Goal: Information Seeking & Learning: Find specific fact

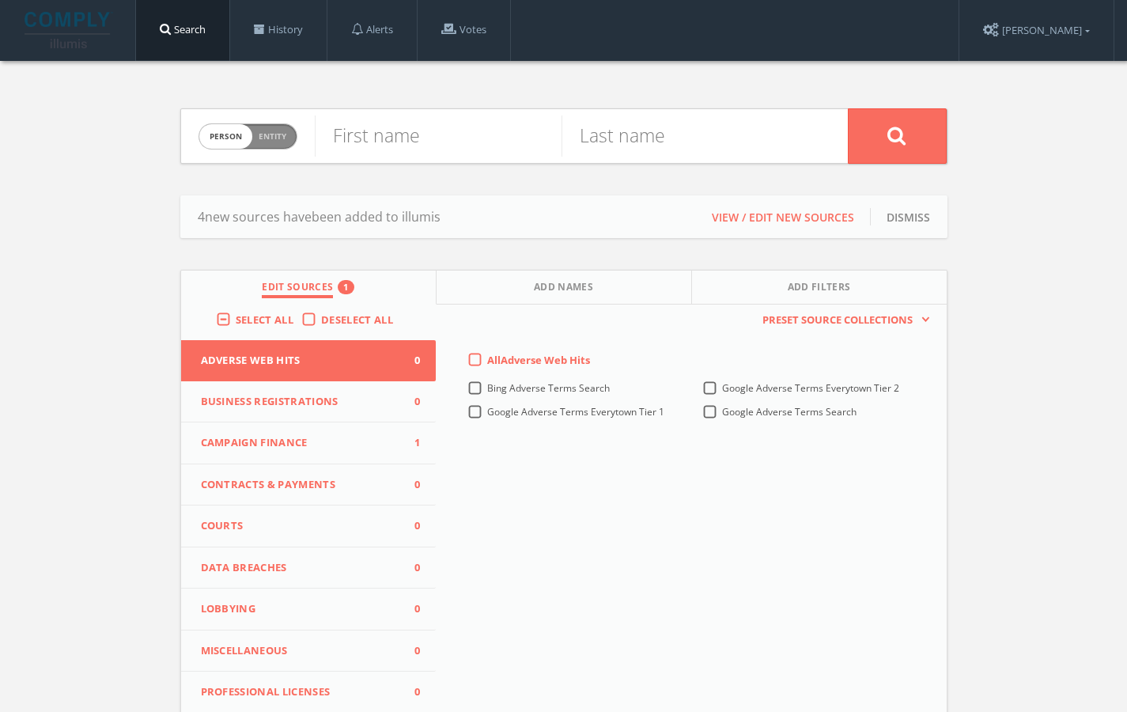
click at [237, 439] on span "Campaign Finance" at bounding box center [299, 443] width 196 height 16
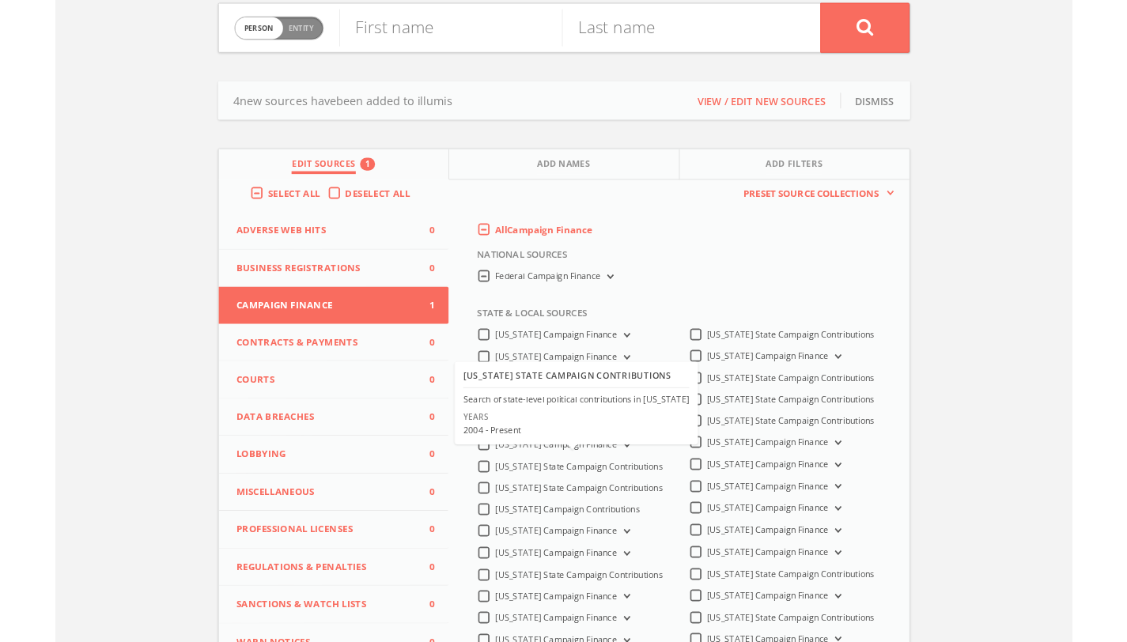
scroll to position [299, 0]
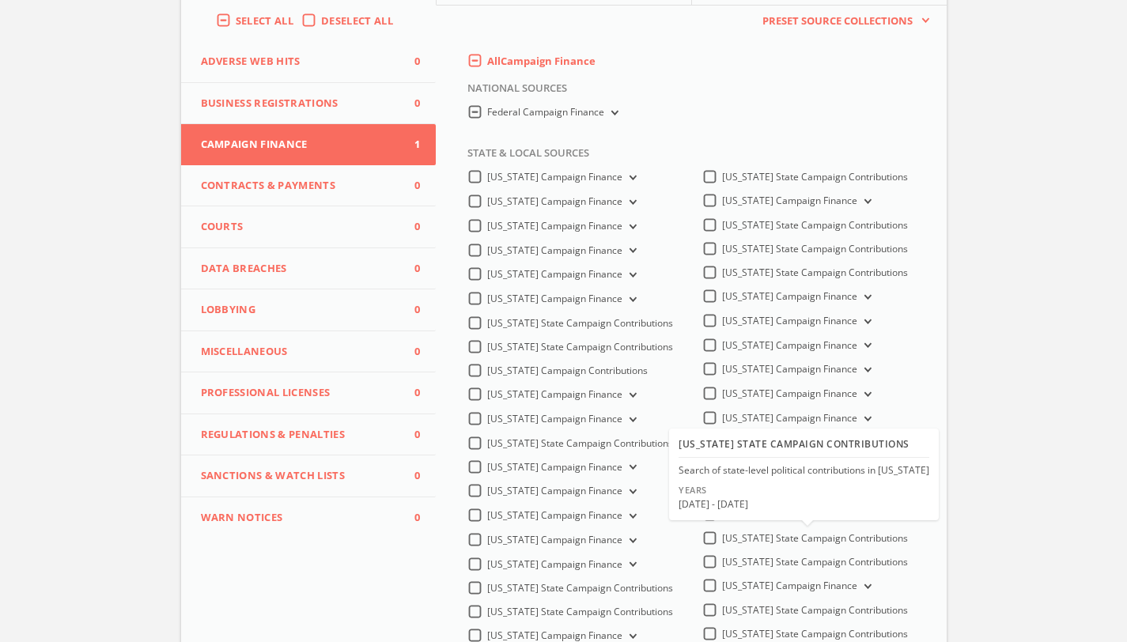
click at [722, 546] on label "South Dakota State Campaign Contributions" at bounding box center [815, 538] width 186 height 14
click at [0, 0] on Contributions-all "South Dakota State Campaign Contributions" at bounding box center [0, 0] width 0 height 0
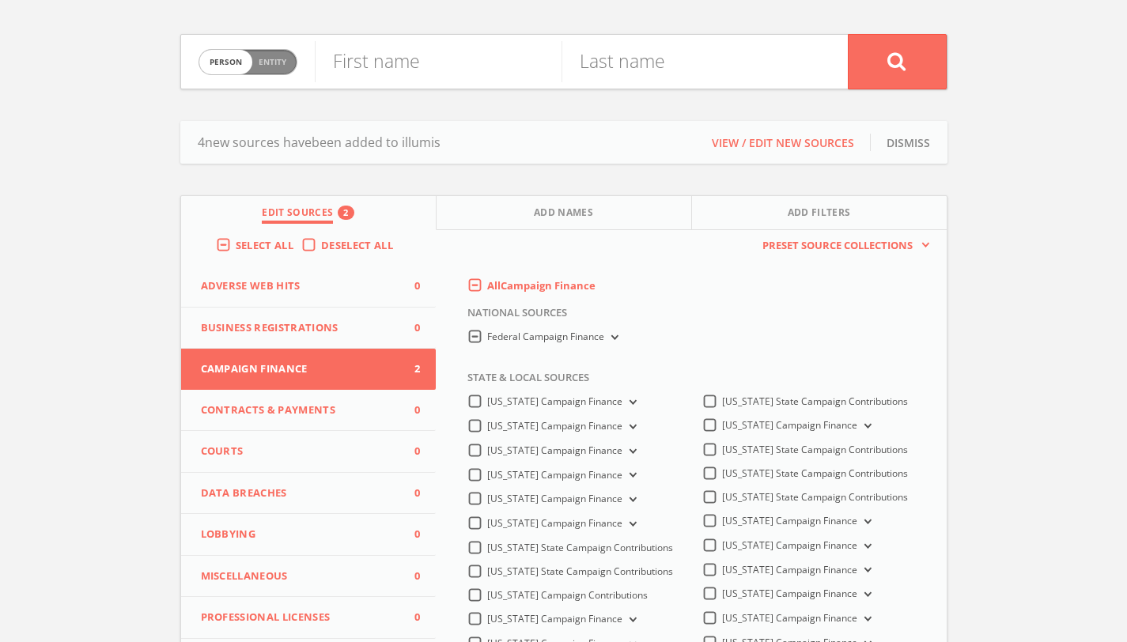
scroll to position [0, 0]
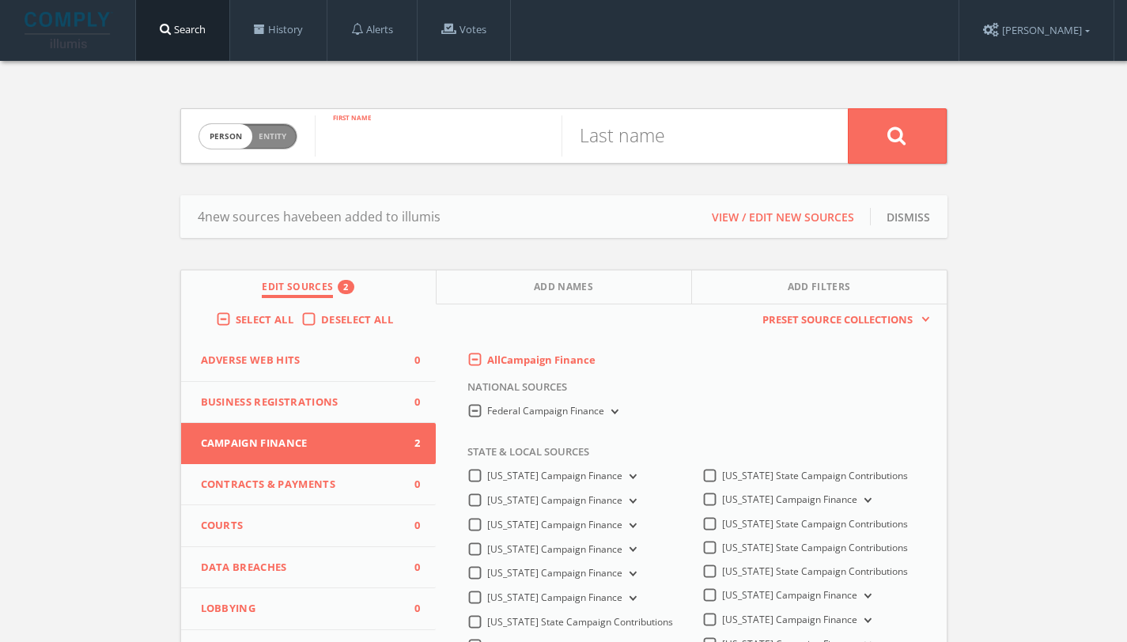
click at [481, 146] on input "text" at bounding box center [438, 135] width 247 height 41
click at [406, 161] on div "First name" at bounding box center [438, 136] width 247 height 54
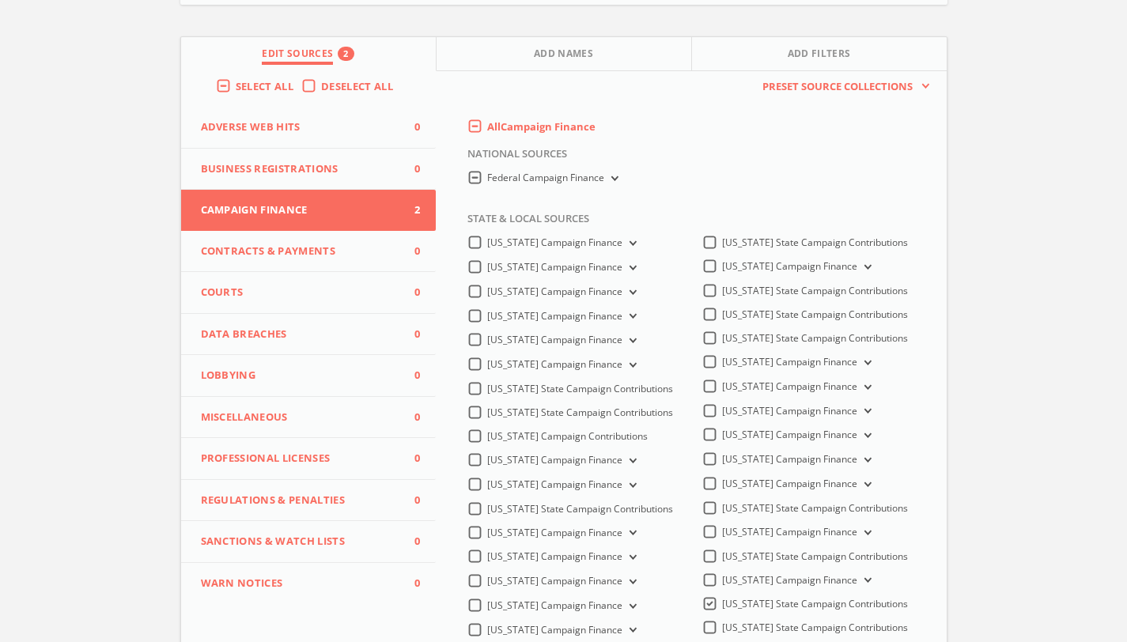
scroll to position [229, 0]
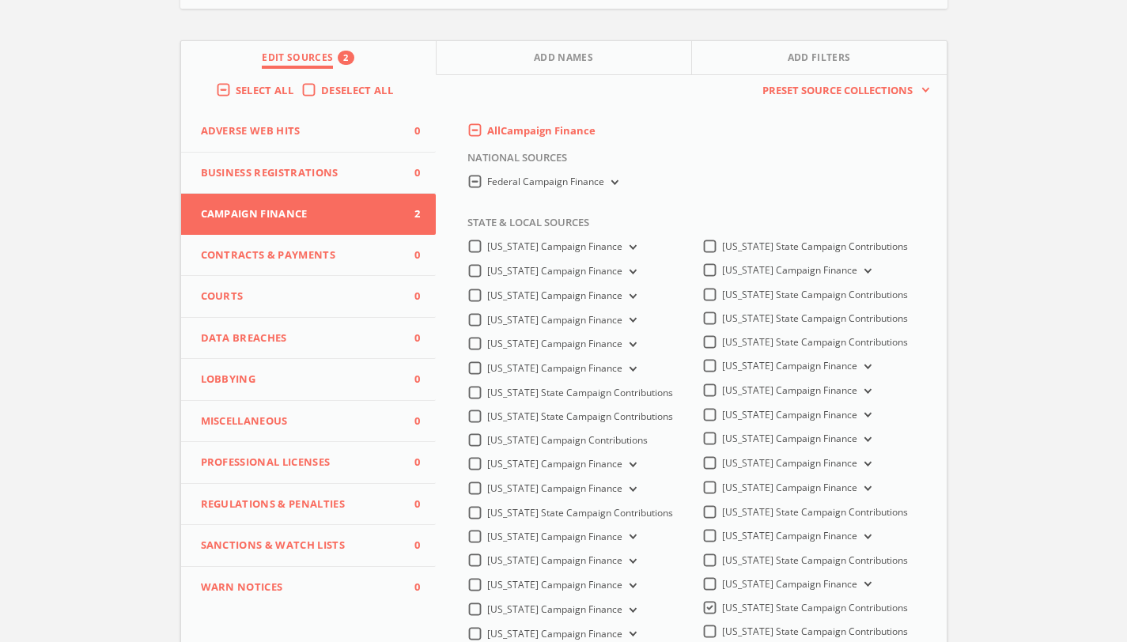
click at [610, 175] on label "Federal Campaign Finance" at bounding box center [554, 182] width 134 height 15
click at [0, 0] on Finance-all "Federal Campaign Finance" at bounding box center [0, 0] width 0 height 0
click at [584, 176] on span "Federal Campaign Finance" at bounding box center [545, 181] width 117 height 13
click at [0, 0] on Finance-all "Federal Campaign Finance" at bounding box center [0, 0] width 0 height 0
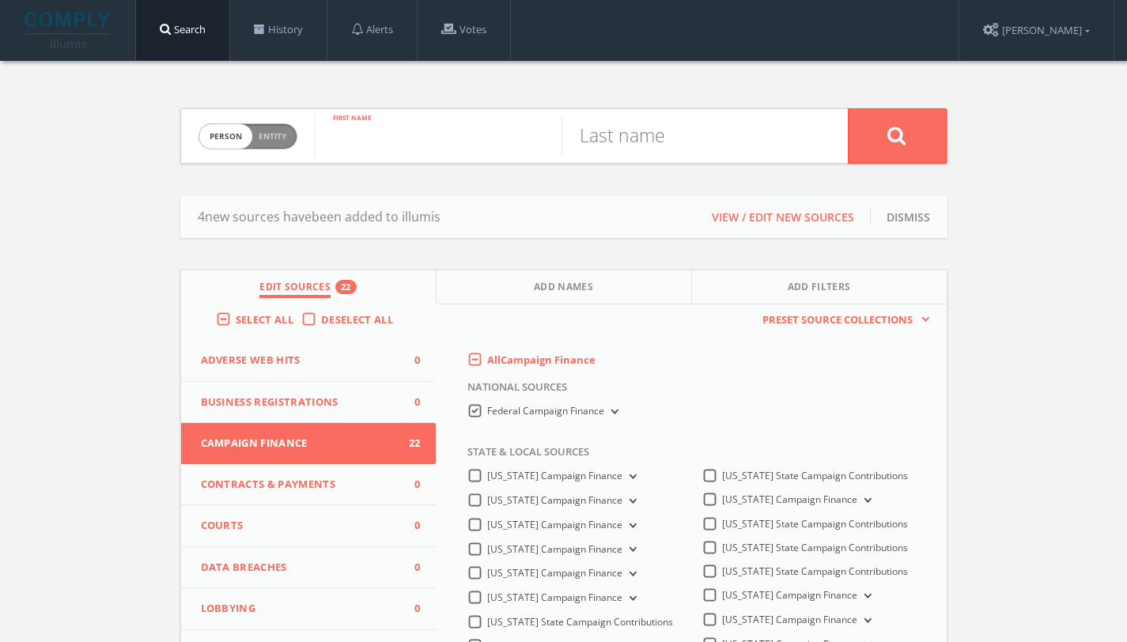
click at [392, 153] on input "text" at bounding box center [438, 135] width 247 height 41
type input "Irene"
click at [624, 136] on input "text" at bounding box center [685, 135] width 247 height 41
type input "Hodges"
click at [848, 108] on button at bounding box center [897, 135] width 99 height 55
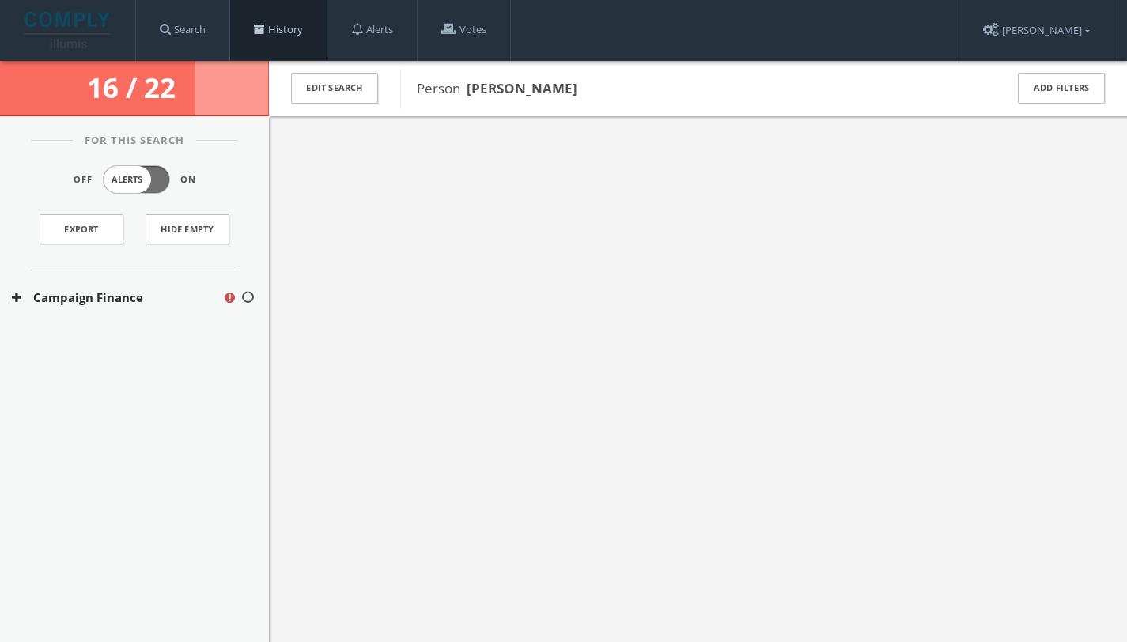
click at [277, 41] on link "History" at bounding box center [278, 30] width 96 height 60
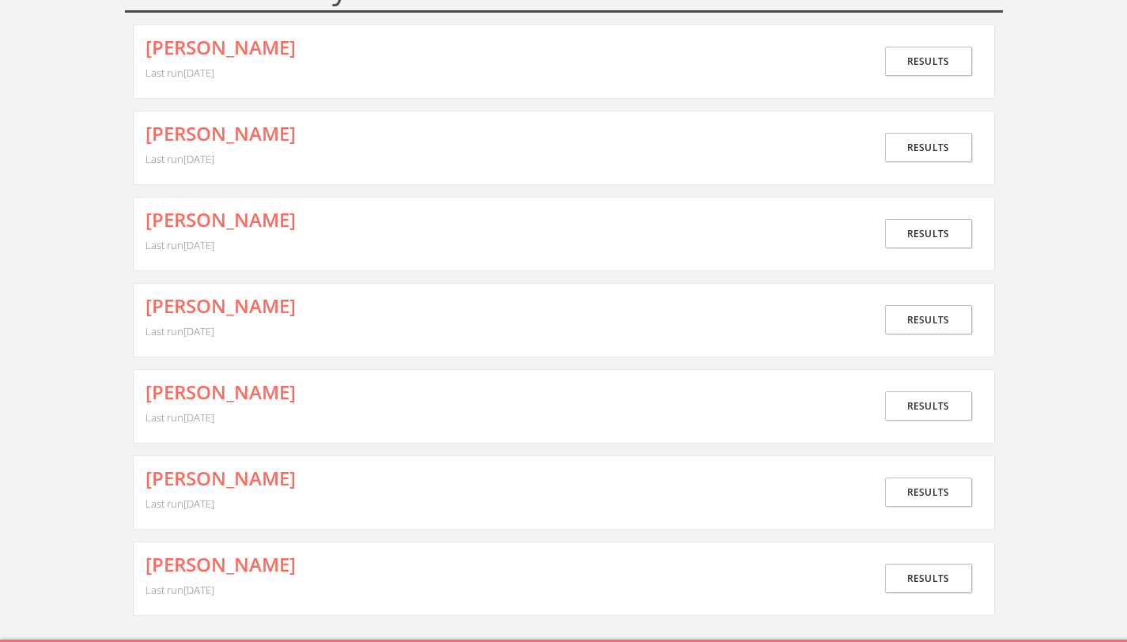
scroll to position [108, 0]
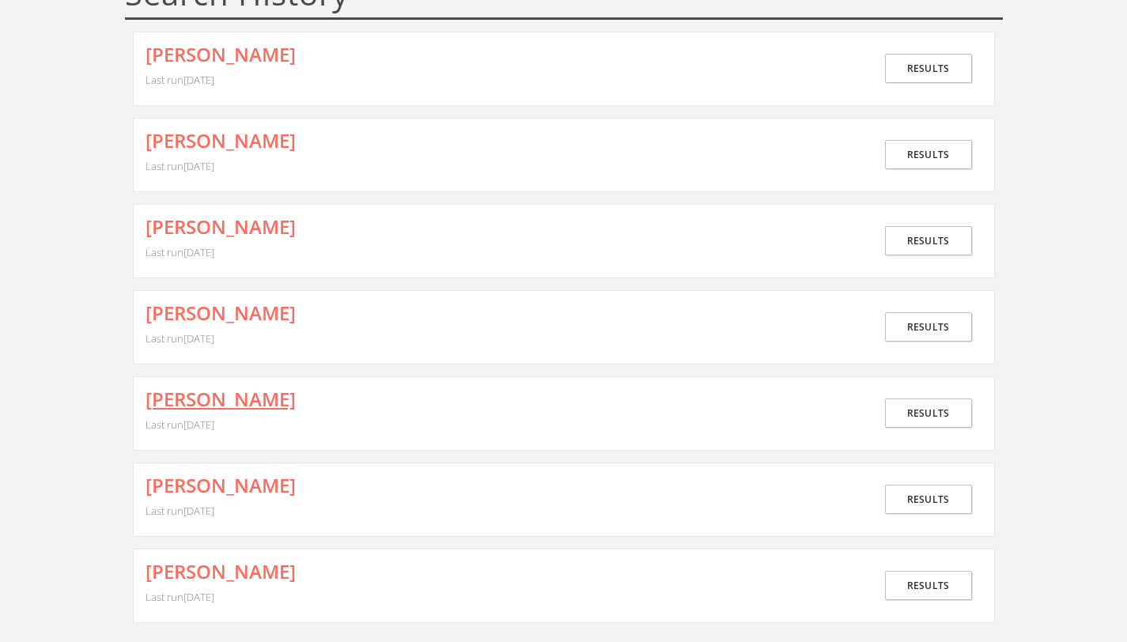
click at [207, 397] on link "Thomas Cox" at bounding box center [221, 399] width 150 height 21
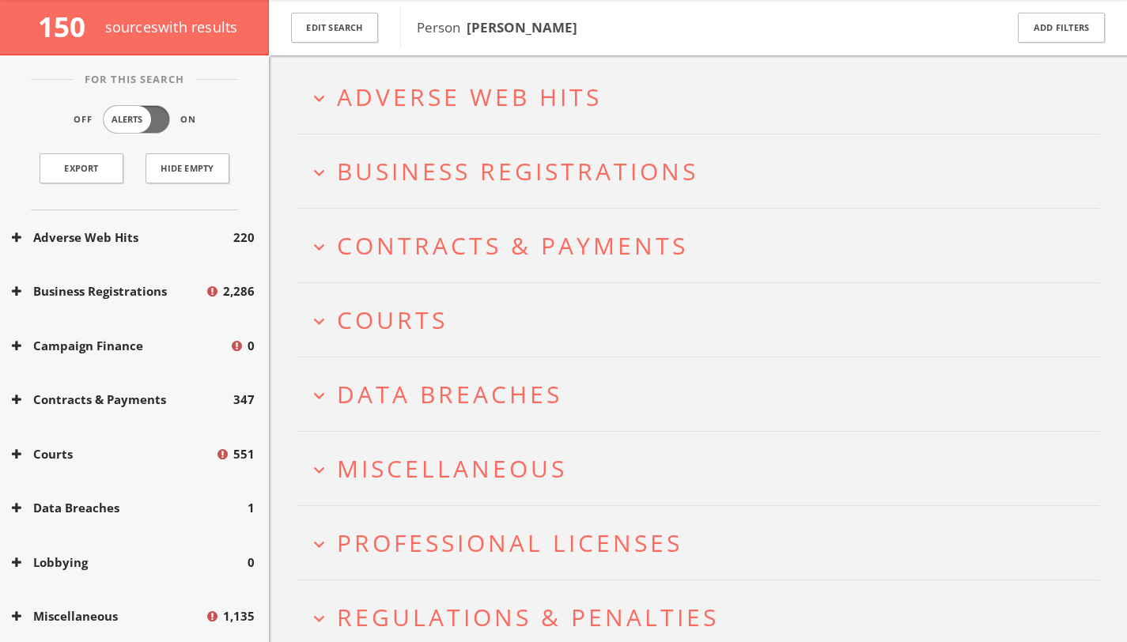
scroll to position [130, 0]
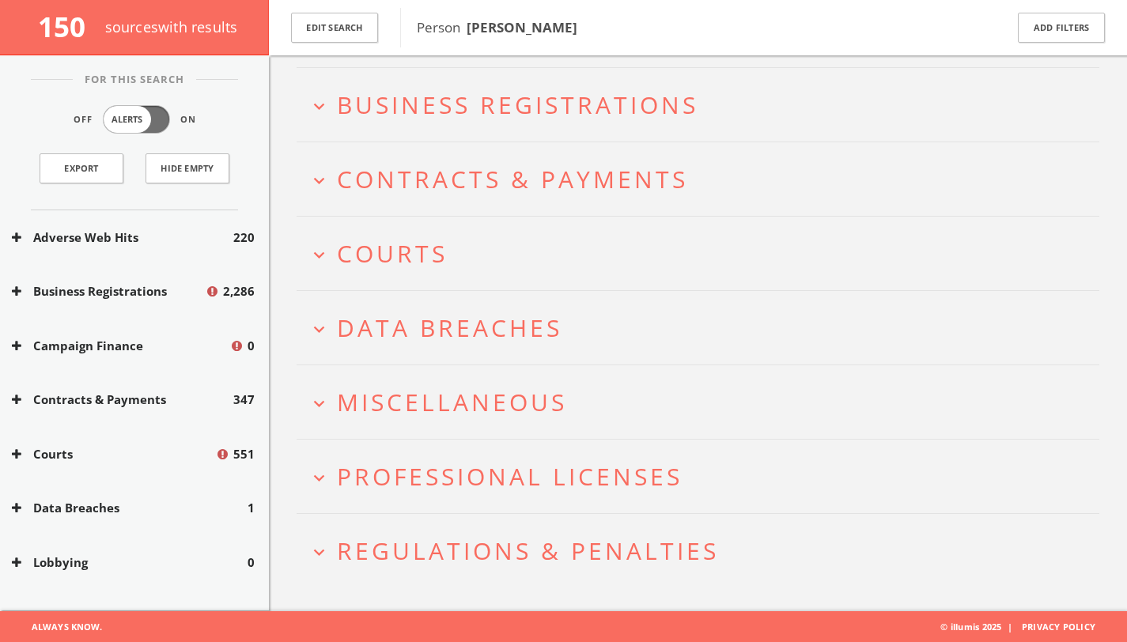
click at [100, 342] on button "Campaign Finance" at bounding box center [120, 346] width 217 height 18
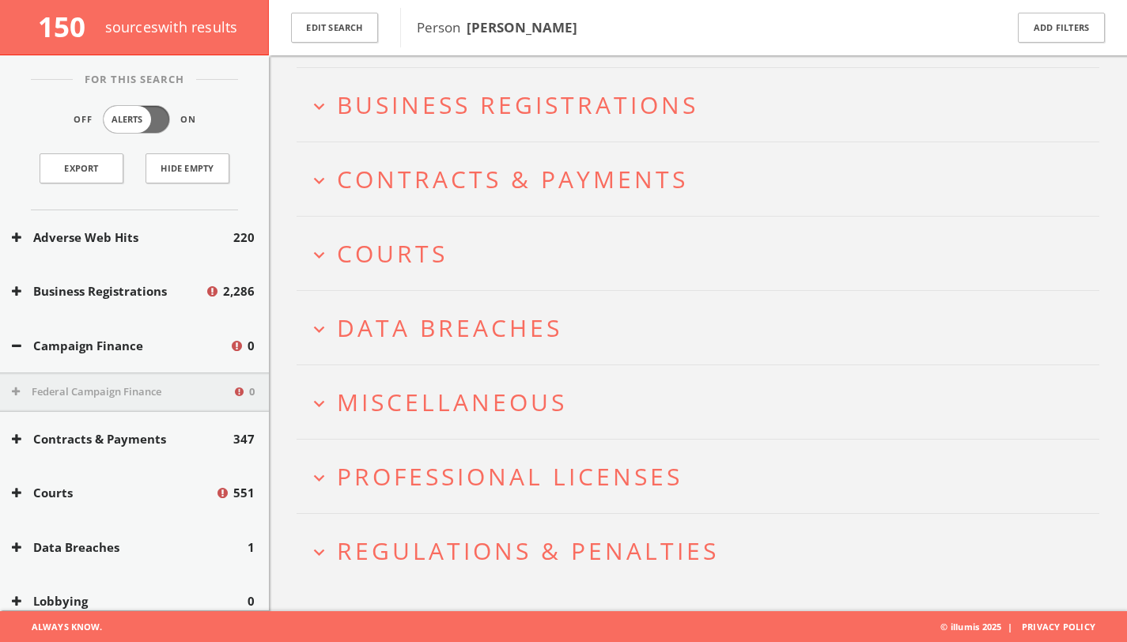
click at [529, 185] on span "Contracts & Payments" at bounding box center [512, 179] width 351 height 32
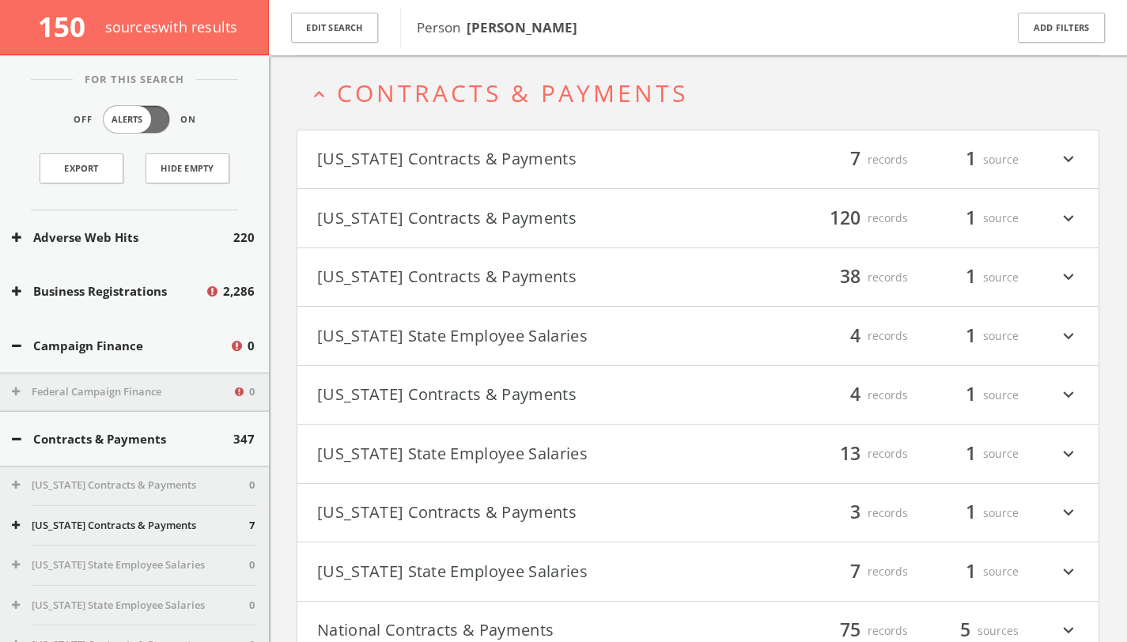
click at [439, 170] on button "Arizona Contracts & Payments" at bounding box center [507, 159] width 381 height 27
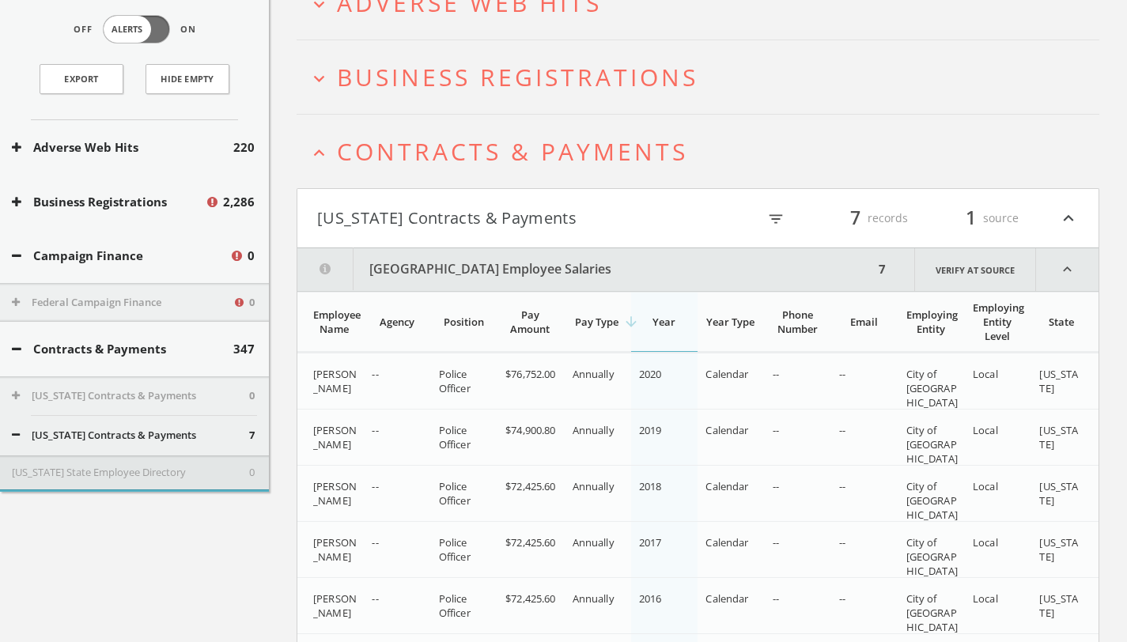
scroll to position [0, 0]
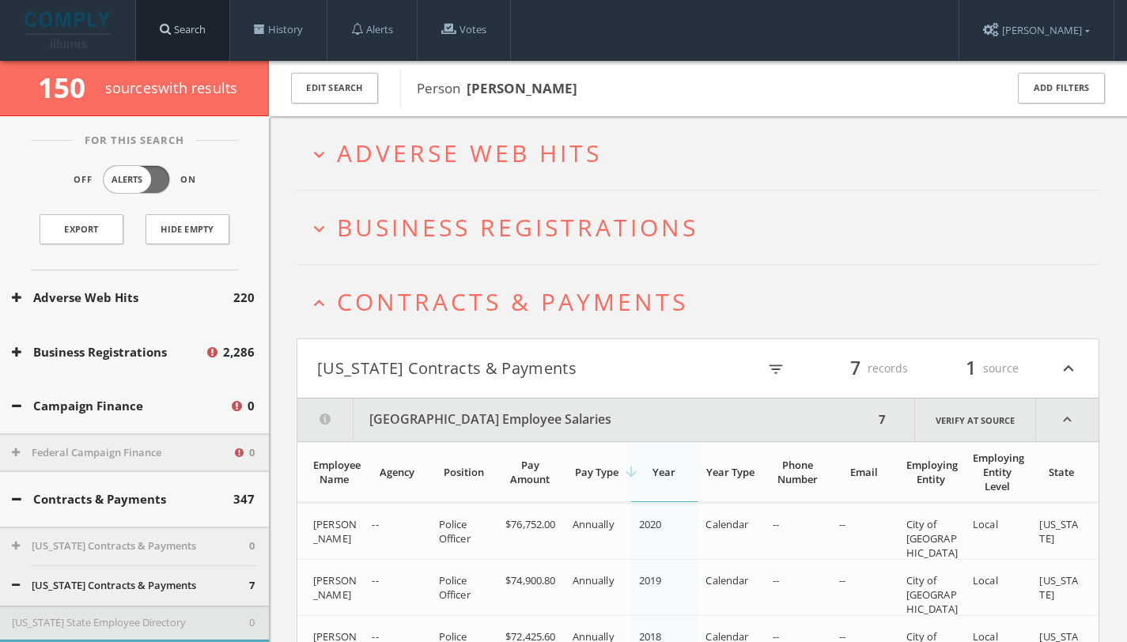
click at [199, 36] on link "Search" at bounding box center [182, 30] width 93 height 60
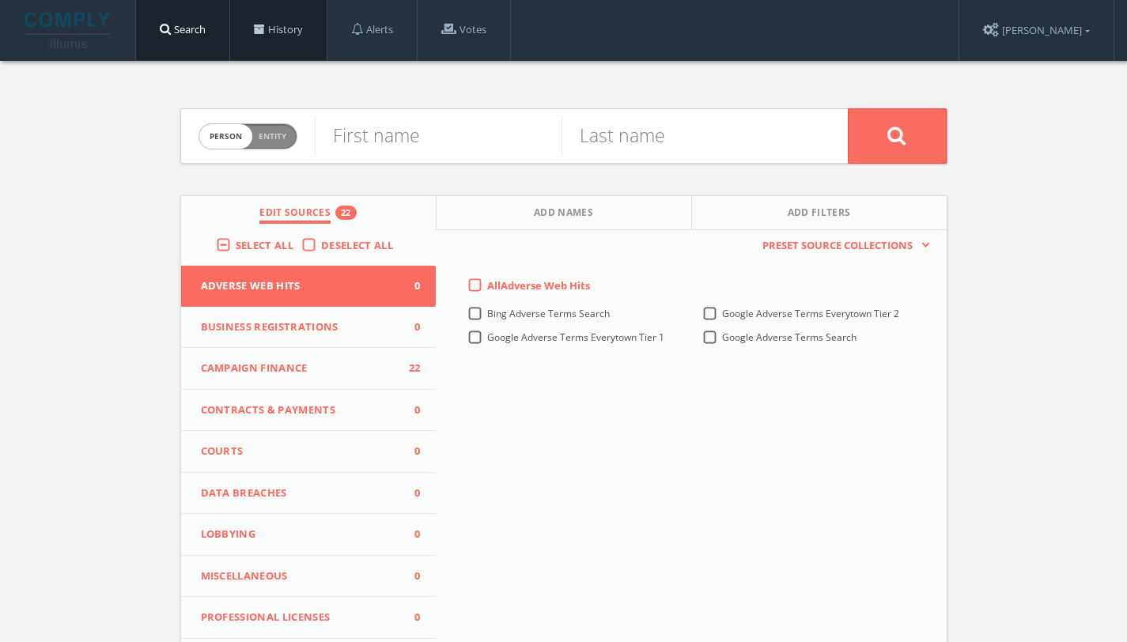
click at [280, 36] on link "History" at bounding box center [278, 30] width 96 height 60
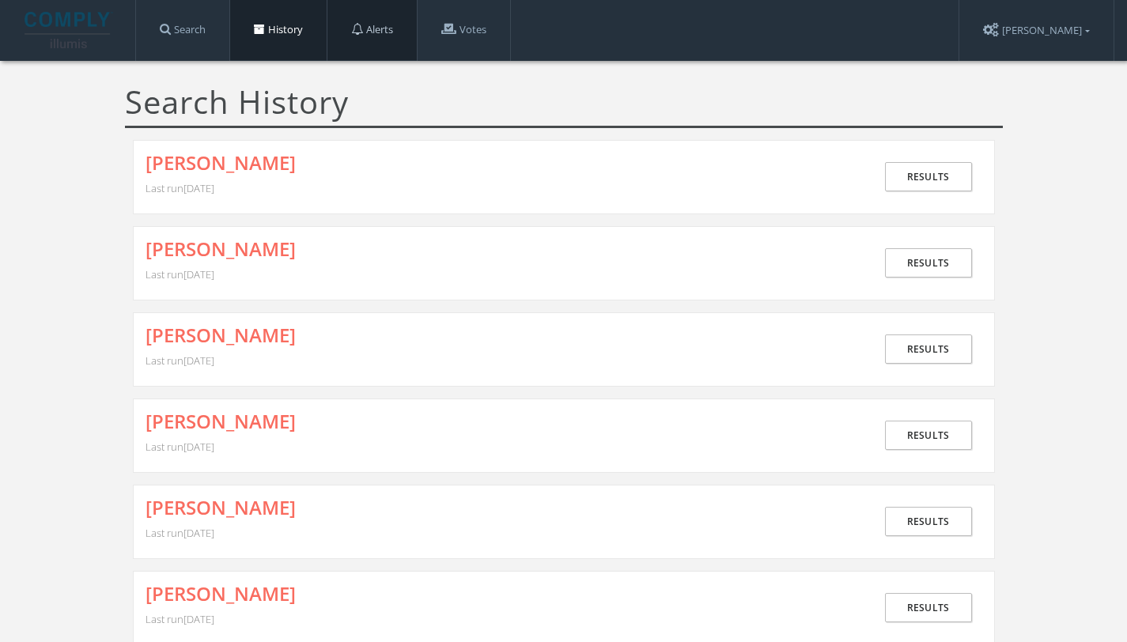
click at [373, 34] on link "Alerts" at bounding box center [371, 30] width 89 height 60
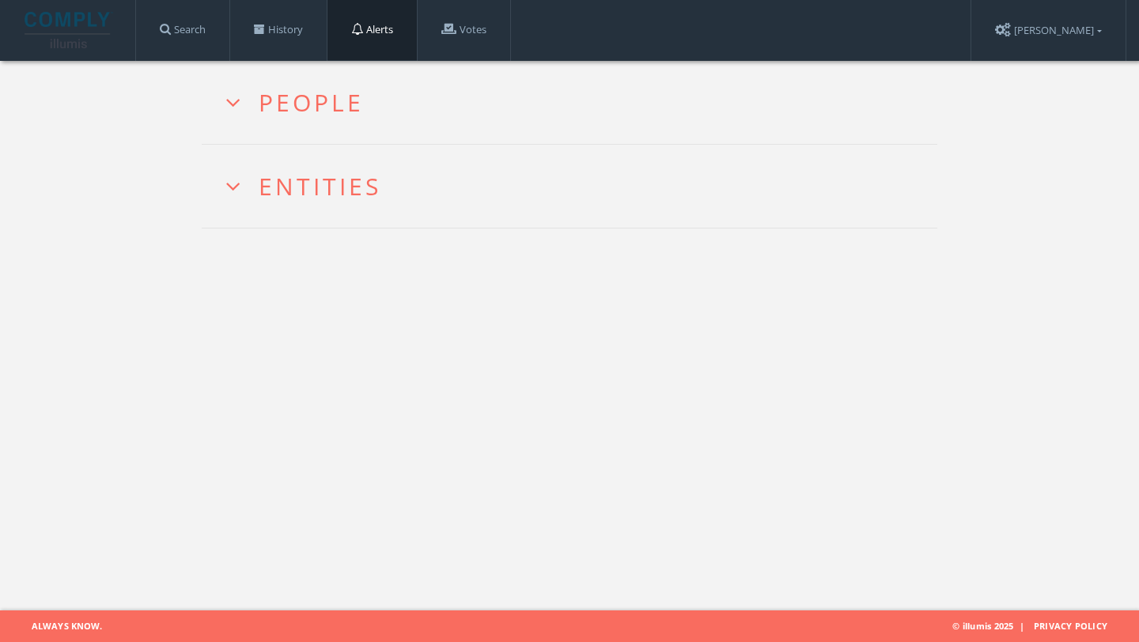
click at [350, 100] on button "People" at bounding box center [295, 102] width 162 height 83
click at [232, 234] on div "People Entities" at bounding box center [569, 156] width 1139 height 191
click at [233, 194] on icon at bounding box center [234, 186] width 18 height 24
click at [464, 43] on link "Votes" at bounding box center [464, 30] width 93 height 60
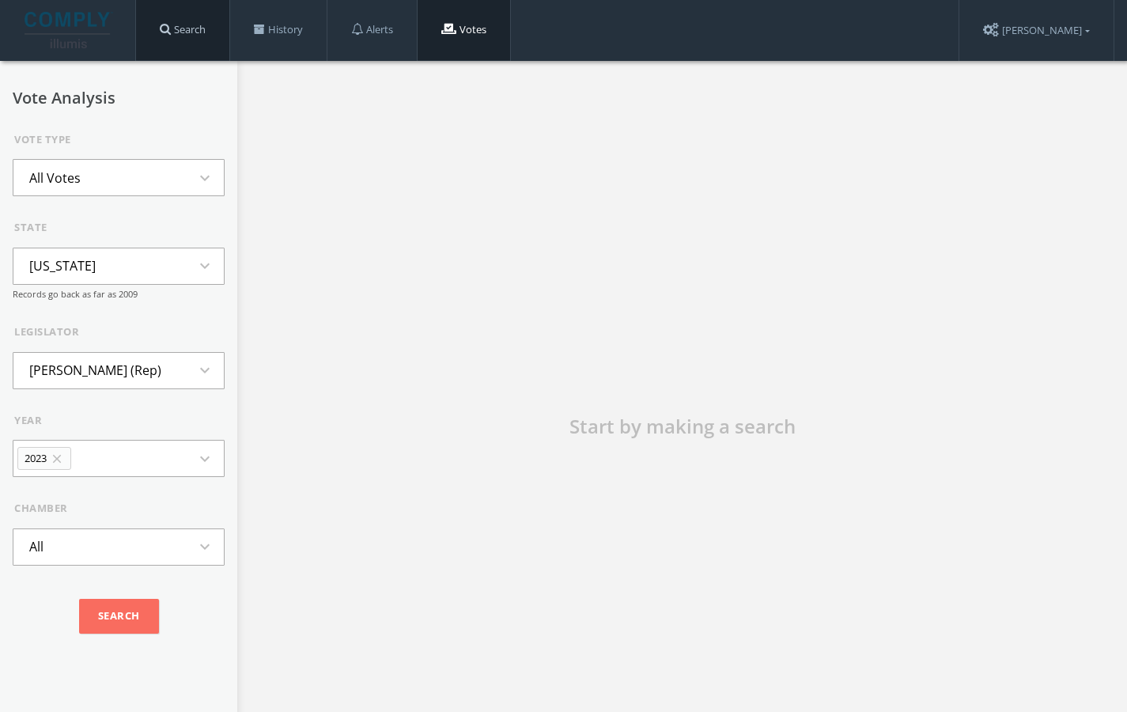
click at [176, 41] on link "Search" at bounding box center [182, 30] width 93 height 60
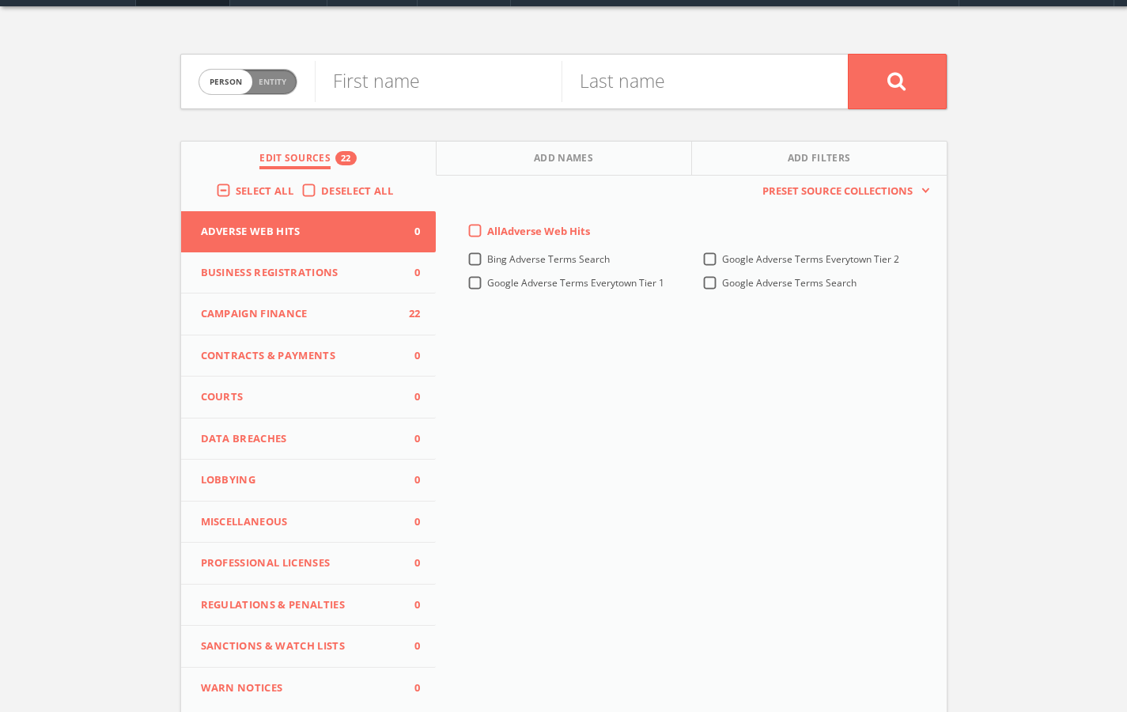
scroll to position [45, 0]
